Goal: Find specific page/section: Find specific page/section

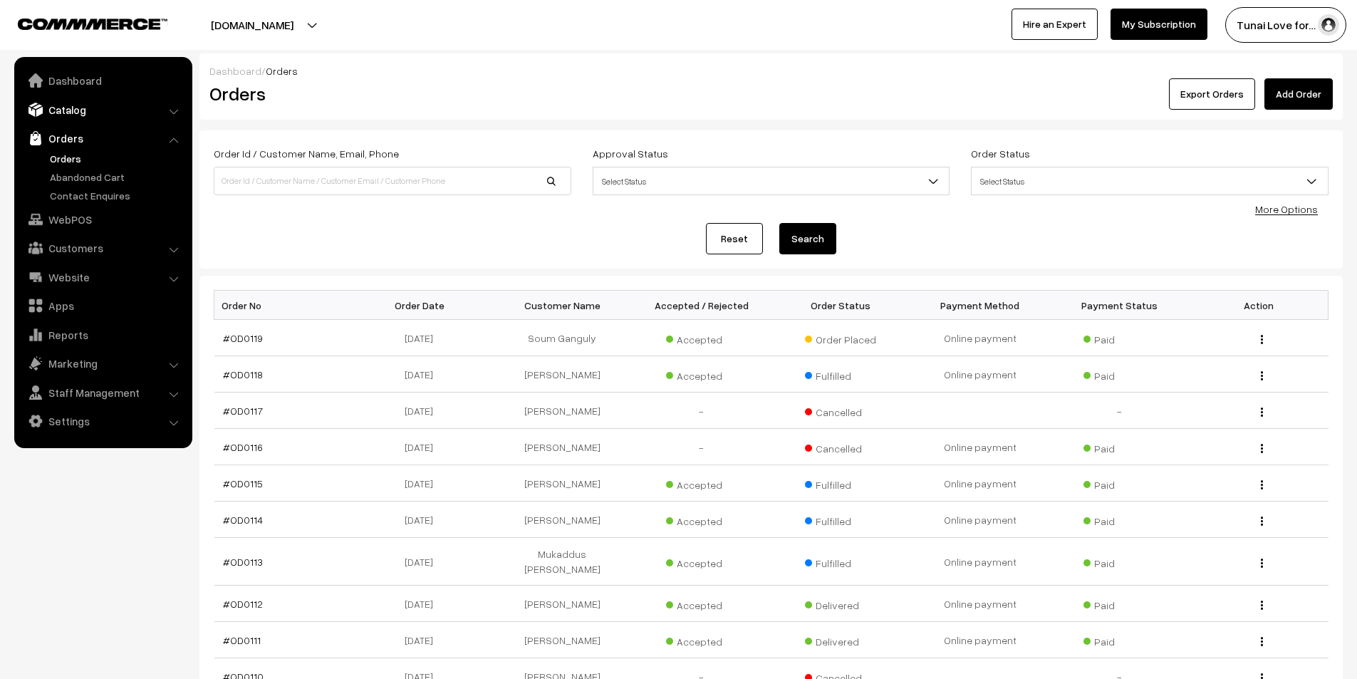
click at [75, 114] on link "Catalog" at bounding box center [103, 110] width 170 height 26
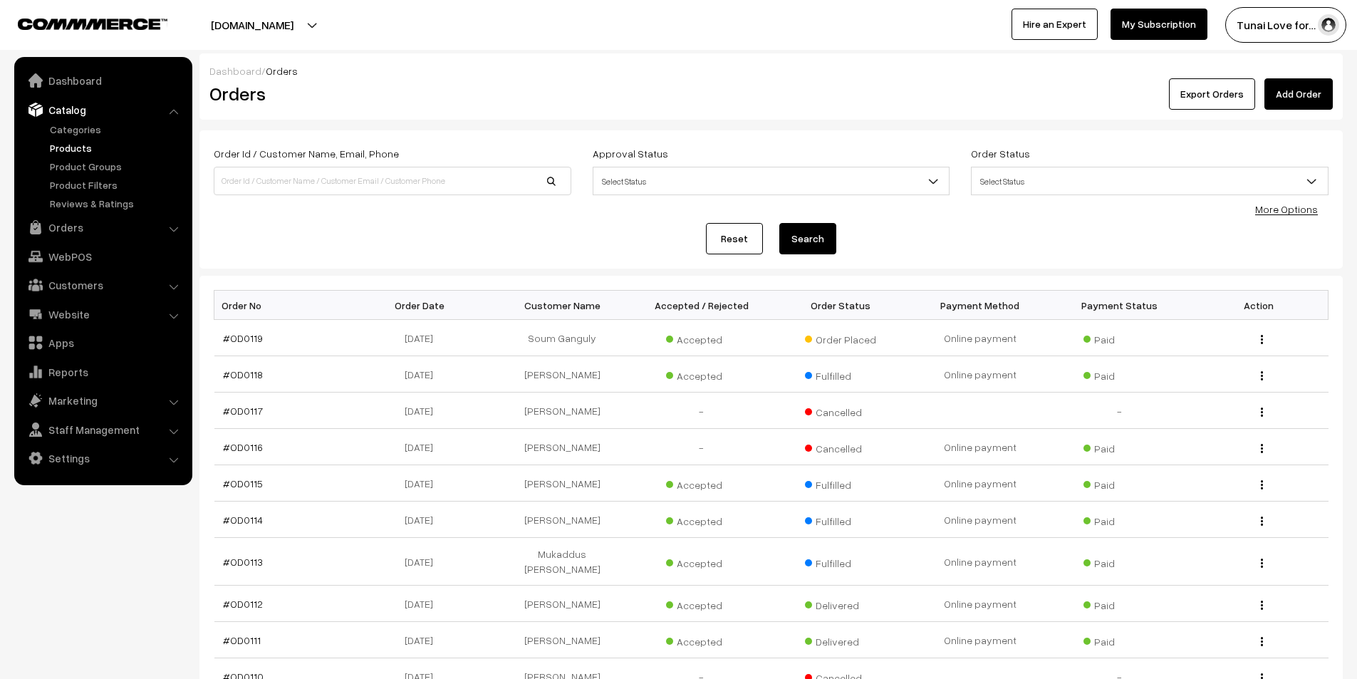
click at [68, 146] on link "Products" at bounding box center [116, 147] width 141 height 15
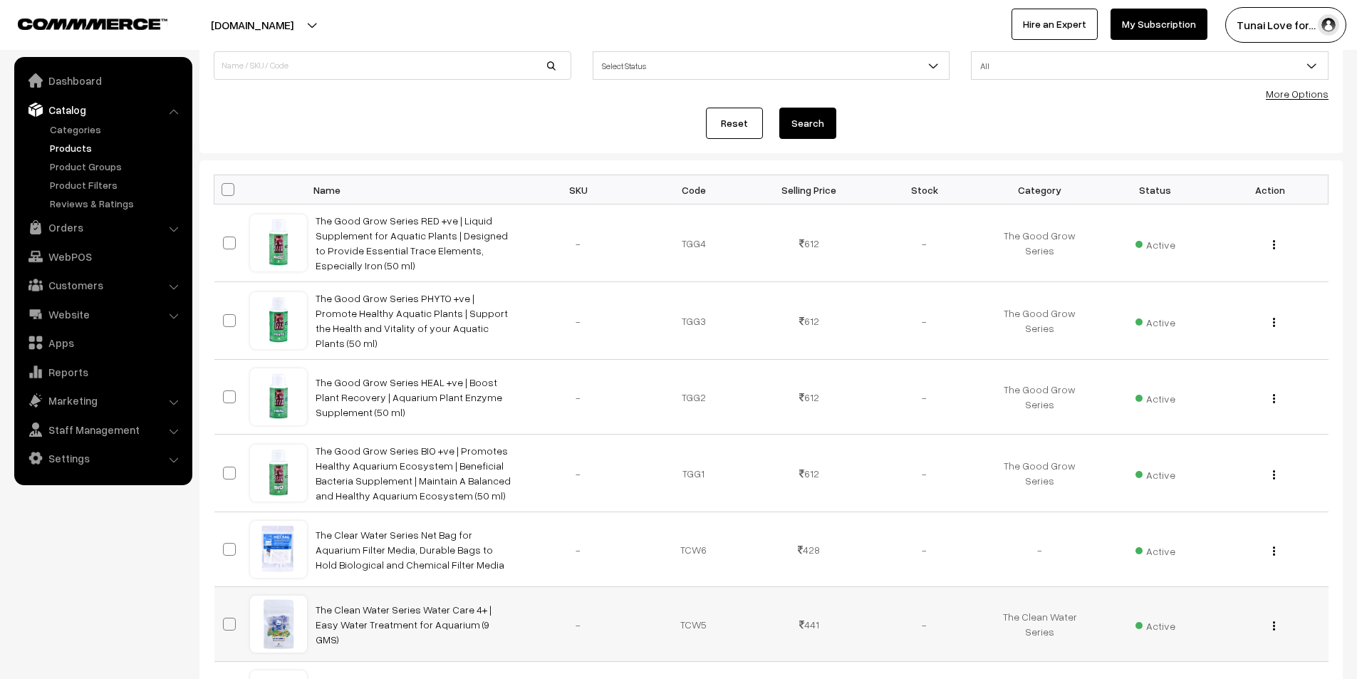
scroll to position [499, 0]
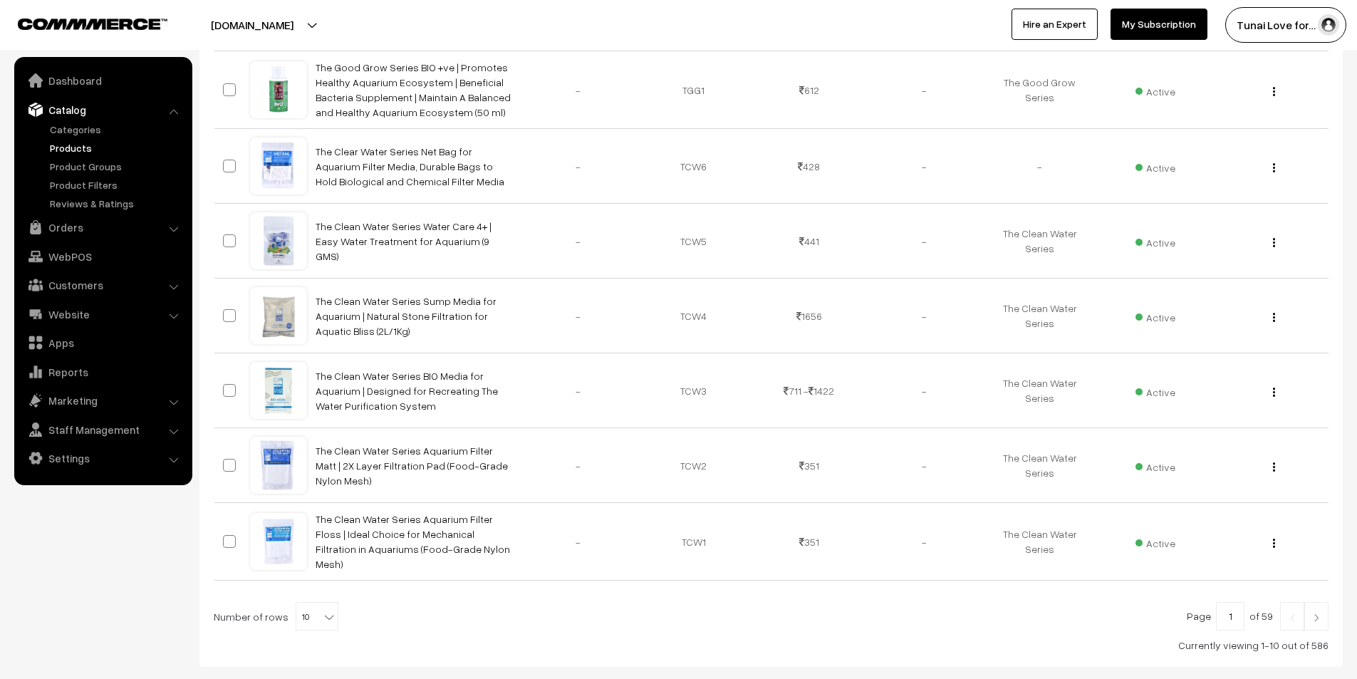
click at [322, 610] on b at bounding box center [329, 617] width 14 height 14
select select "100"
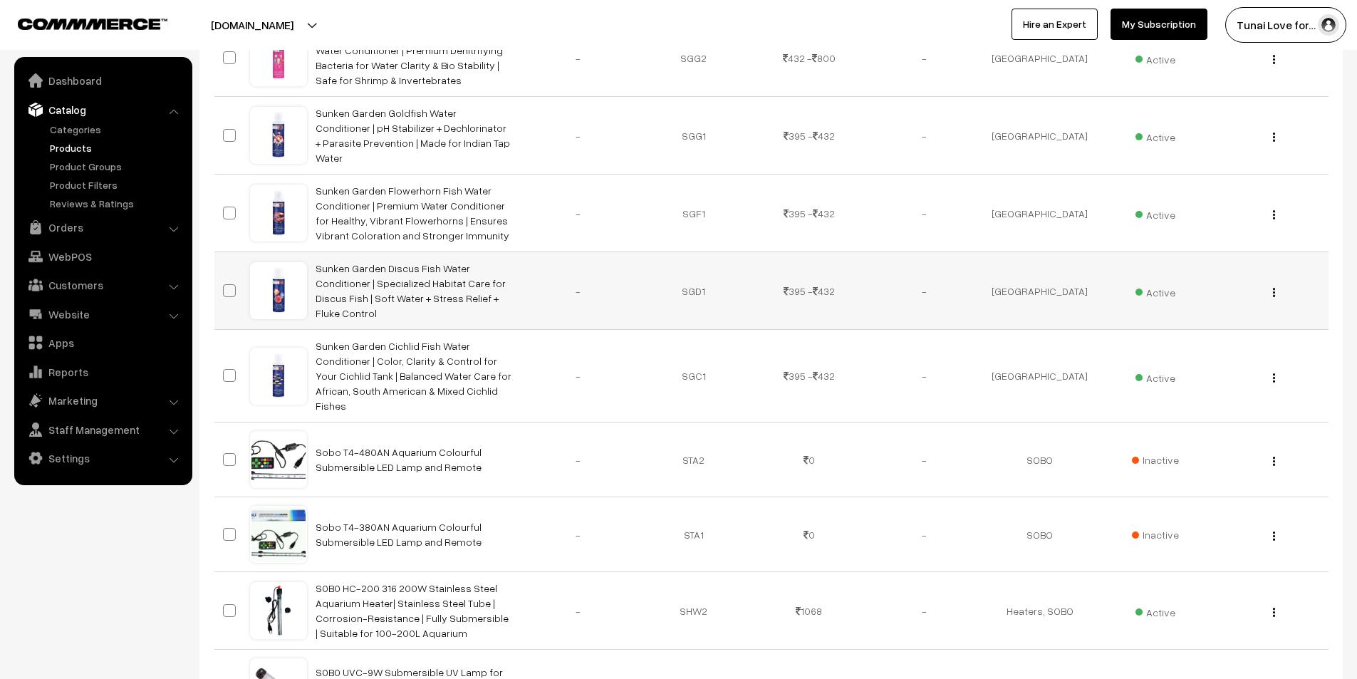
scroll to position [1852, 0]
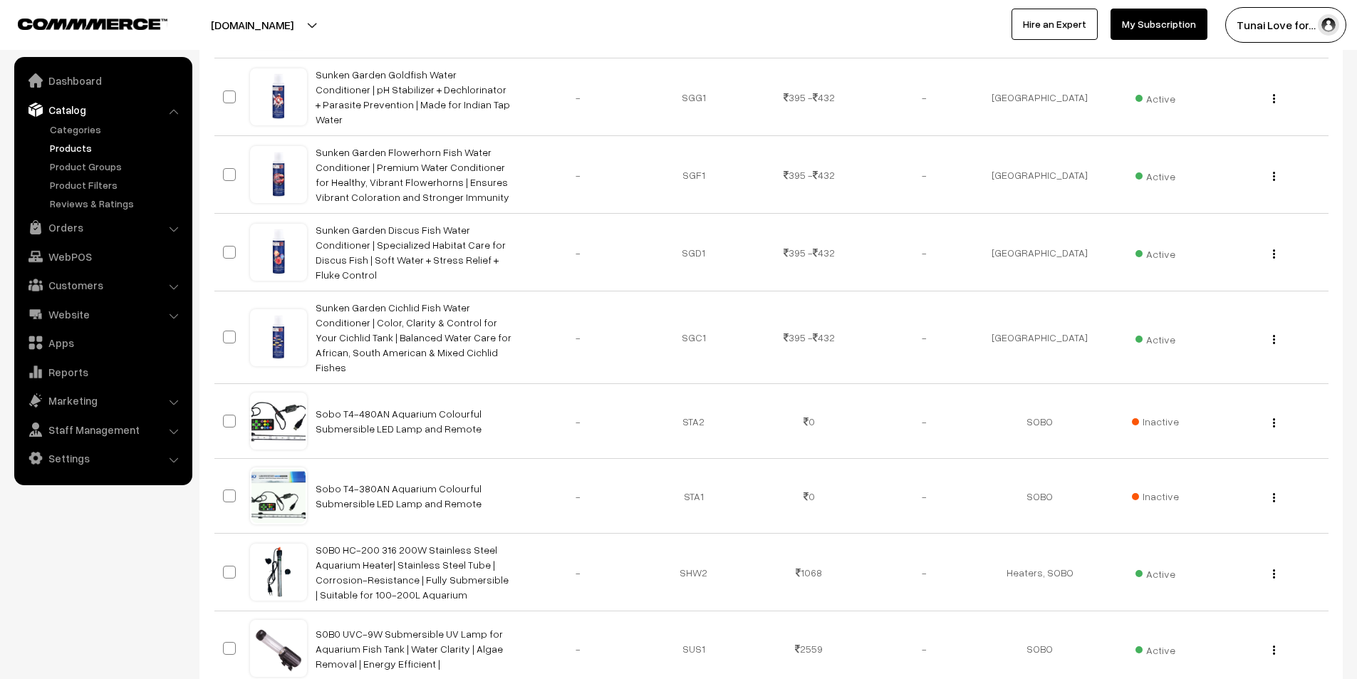
click at [846, 15] on div "Tunai Love for… My Profile Refer & Earn Support Sign Out Hire an Expert My Subs…" at bounding box center [1022, 25] width 686 height 36
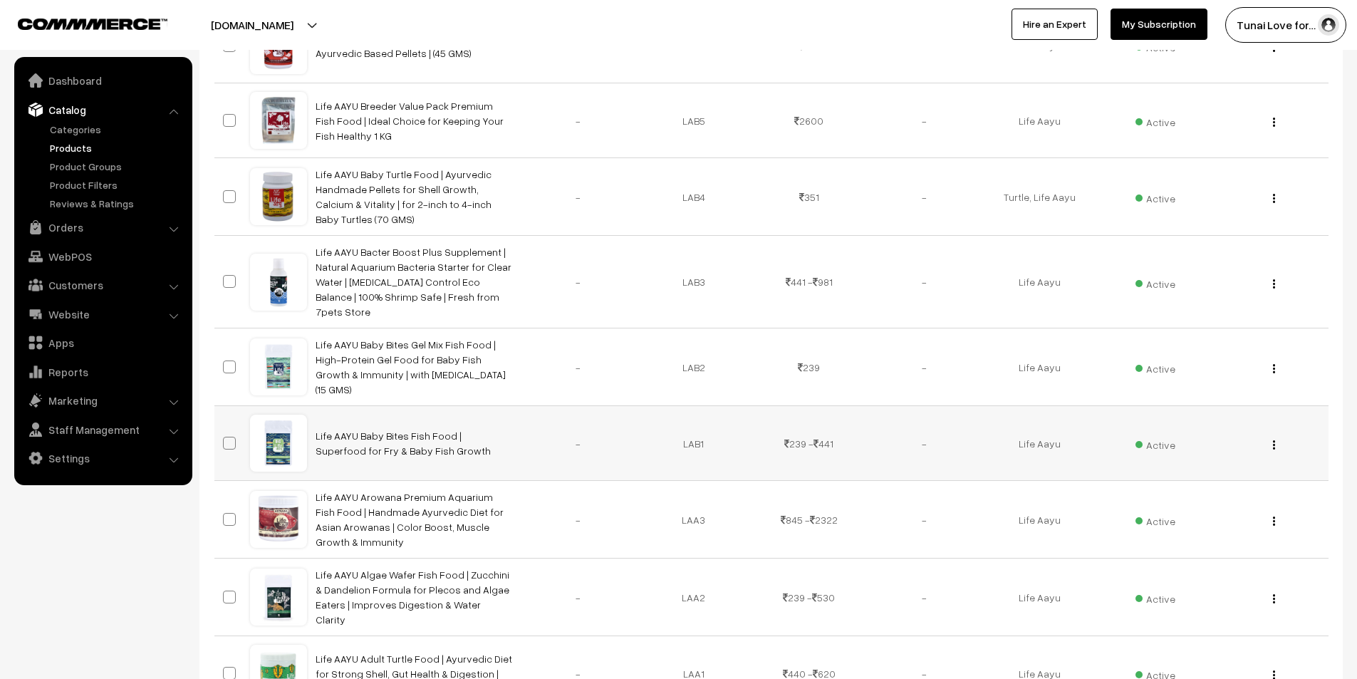
scroll to position [7336, 0]
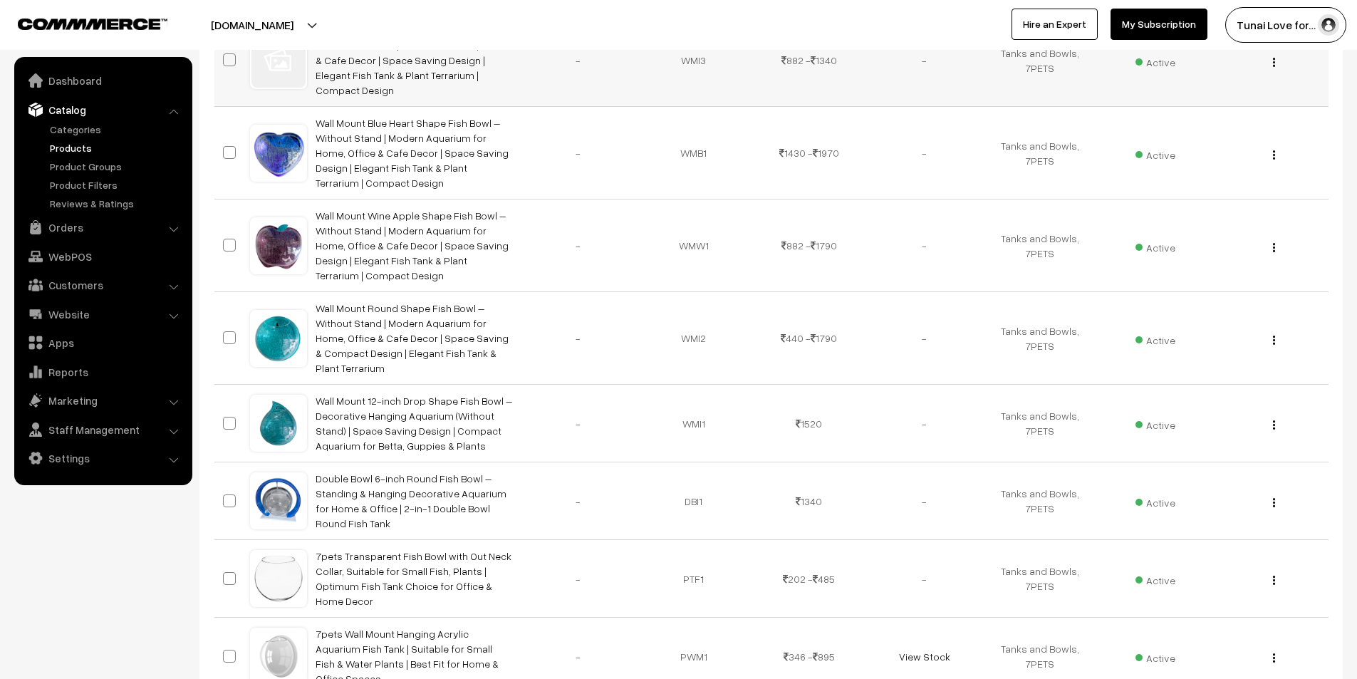
scroll to position [427, 0]
